Goal: Transaction & Acquisition: Purchase product/service

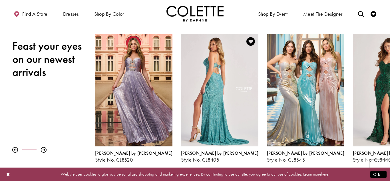
scroll to position [80, 0]
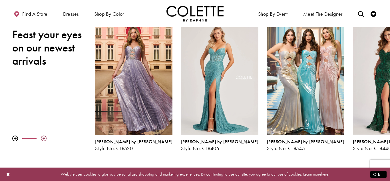
click at [45, 139] on div at bounding box center [44, 138] width 6 height 6
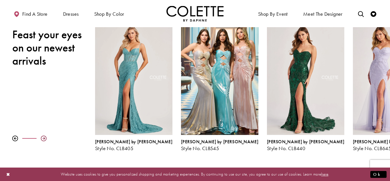
click at [45, 139] on div at bounding box center [44, 138] width 6 height 6
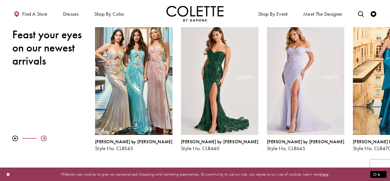
click at [45, 139] on div at bounding box center [44, 138] width 6 height 6
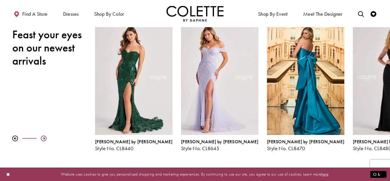
click at [45, 139] on div at bounding box center [44, 138] width 6 height 6
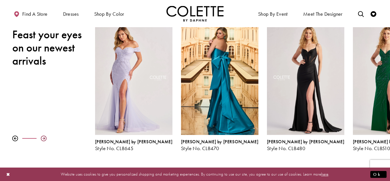
click at [45, 139] on div at bounding box center [44, 138] width 6 height 6
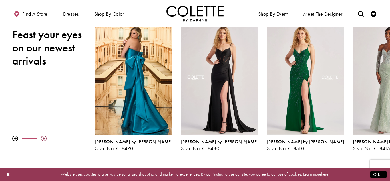
click at [45, 139] on div at bounding box center [44, 138] width 6 height 6
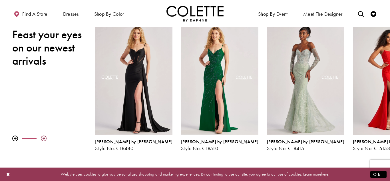
click at [45, 139] on div at bounding box center [44, 138] width 6 height 6
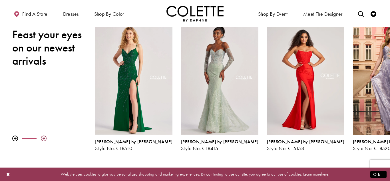
click at [45, 139] on div at bounding box center [44, 138] width 6 height 6
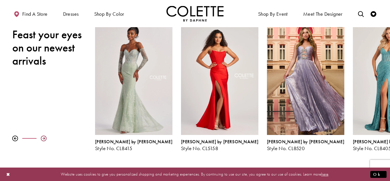
click at [45, 139] on div at bounding box center [44, 138] width 6 height 6
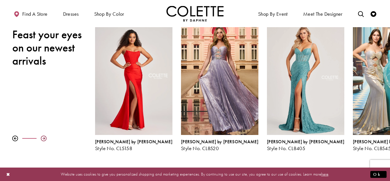
click at [45, 139] on div at bounding box center [44, 138] width 6 height 6
click at [45, 138] on div at bounding box center [44, 138] width 6 height 6
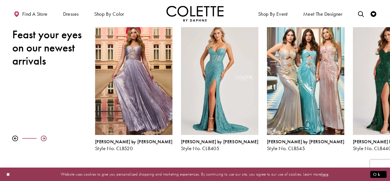
click at [45, 138] on div at bounding box center [44, 138] width 6 height 6
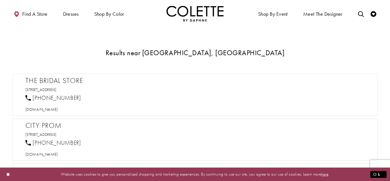
scroll to position [252, 0]
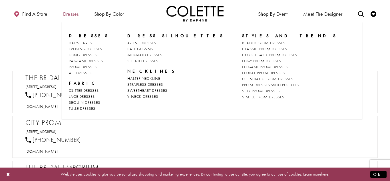
click at [67, 16] on span "Dresses" at bounding box center [71, 14] width 16 height 6
click at [242, 54] on span "CORSET BACK PROM DRESSES" at bounding box center [269, 54] width 55 height 5
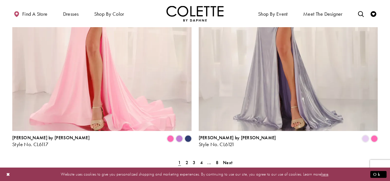
scroll to position [1027, 0]
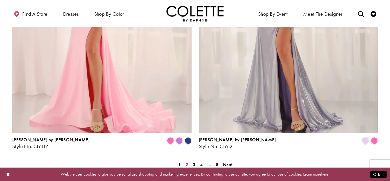
click at [186, 161] on span "2" at bounding box center [186, 164] width 3 height 6
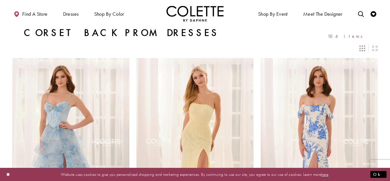
click at [357, 47] on div "Layout Controls" at bounding box center [362, 48] width 13 height 13
click at [360, 48] on icon "Switch layout to 3 columns" at bounding box center [362, 48] width 6 height 6
click at [376, 48] on icon "Switch layout to 2 columns" at bounding box center [375, 48] width 6 height 6
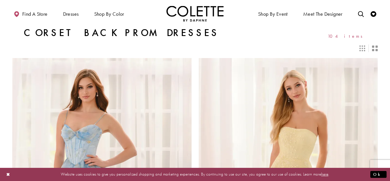
click at [364, 47] on icon "Switch layout to 3 columns" at bounding box center [362, 48] width 6 height 6
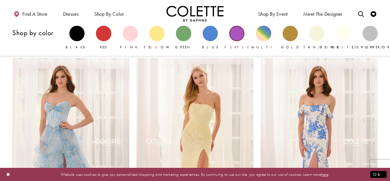
click at [237, 33] on div "Primary block" at bounding box center [236, 33] width 15 height 15
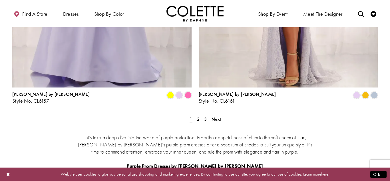
scroll to position [1097, 0]
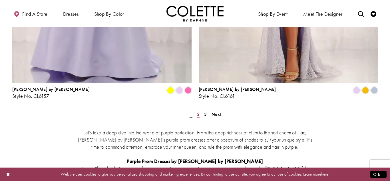
click at [199, 110] on link "2" at bounding box center [198, 114] width 6 height 8
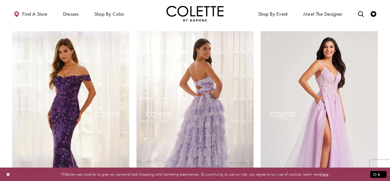
scroll to position [233, 0]
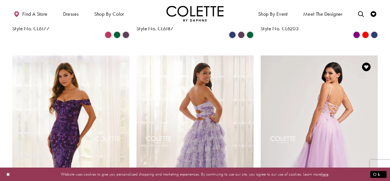
click at [342, 58] on img "Visit Colette by Daphne Style No. CL8100 Page" at bounding box center [318, 140] width 117 height 170
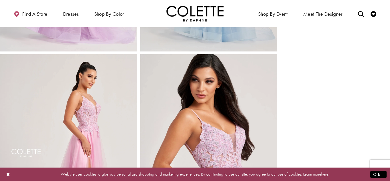
scroll to position [422, 0]
